Goal: Check status: Check status

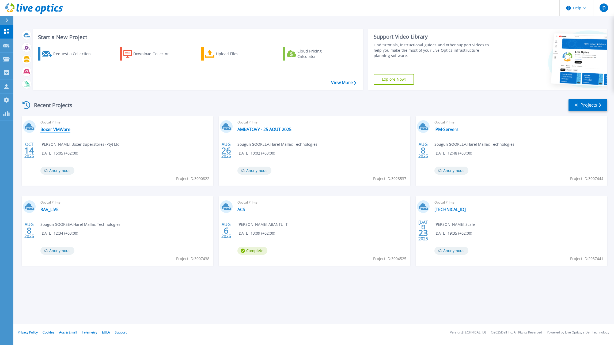
click at [61, 130] on link "Boxer VMWare" at bounding box center [55, 129] width 30 height 5
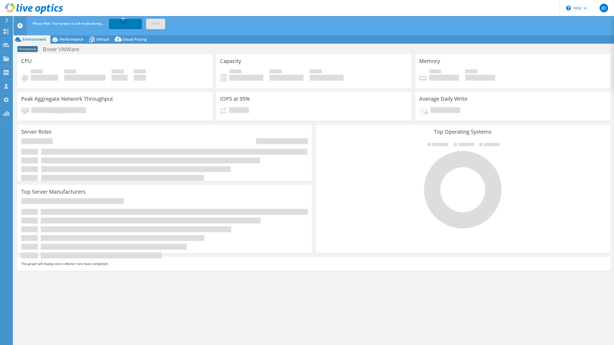
click at [231, 20] on div "Please Wait. Your project is still recalculating... Recalculating... Reset" at bounding box center [323, 23] width 585 height 15
click at [199, 21] on div "Please Wait. Your project is still recalculating... Recalculating... Reset" at bounding box center [323, 23] width 585 height 15
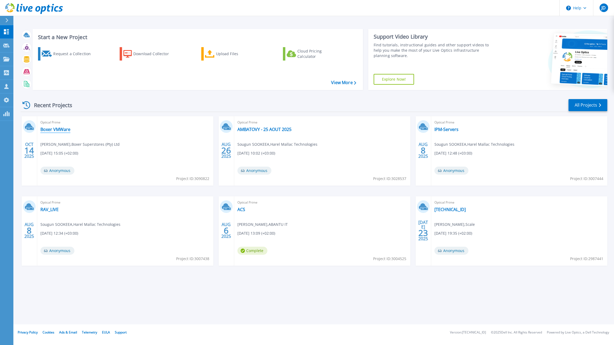
click at [65, 128] on link "Boxer VMWare" at bounding box center [55, 129] width 30 height 5
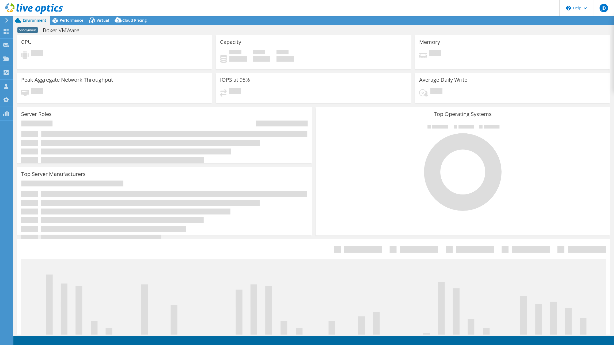
select select "USD"
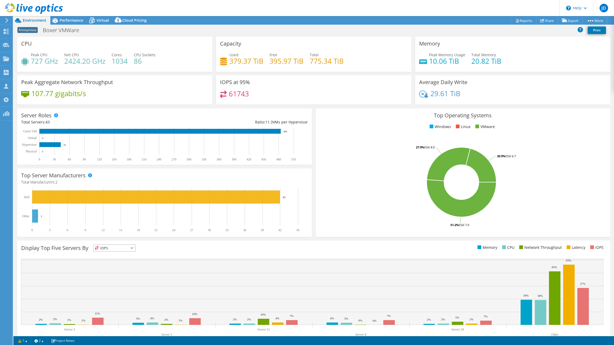
click at [258, 199] on rect at bounding box center [156, 196] width 248 height 13
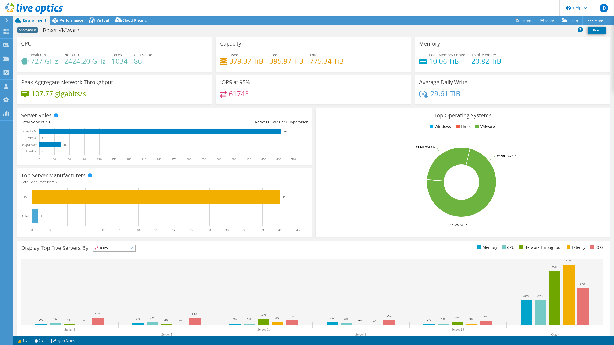
click at [336, 166] on rect at bounding box center [462, 182] width 284 height 94
click at [70, 20] on span "Performance" at bounding box center [72, 20] width 24 height 5
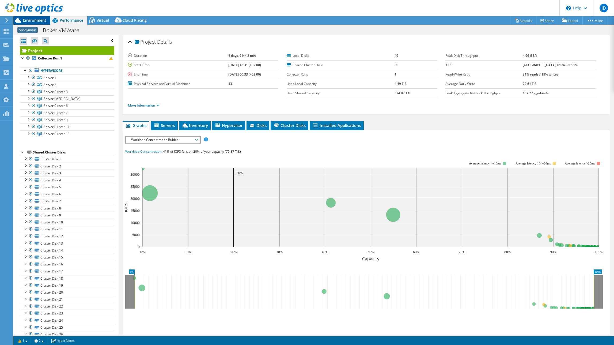
click at [27, 21] on span "Environment" at bounding box center [35, 20] width 24 height 5
